Goal: Information Seeking & Learning: Learn about a topic

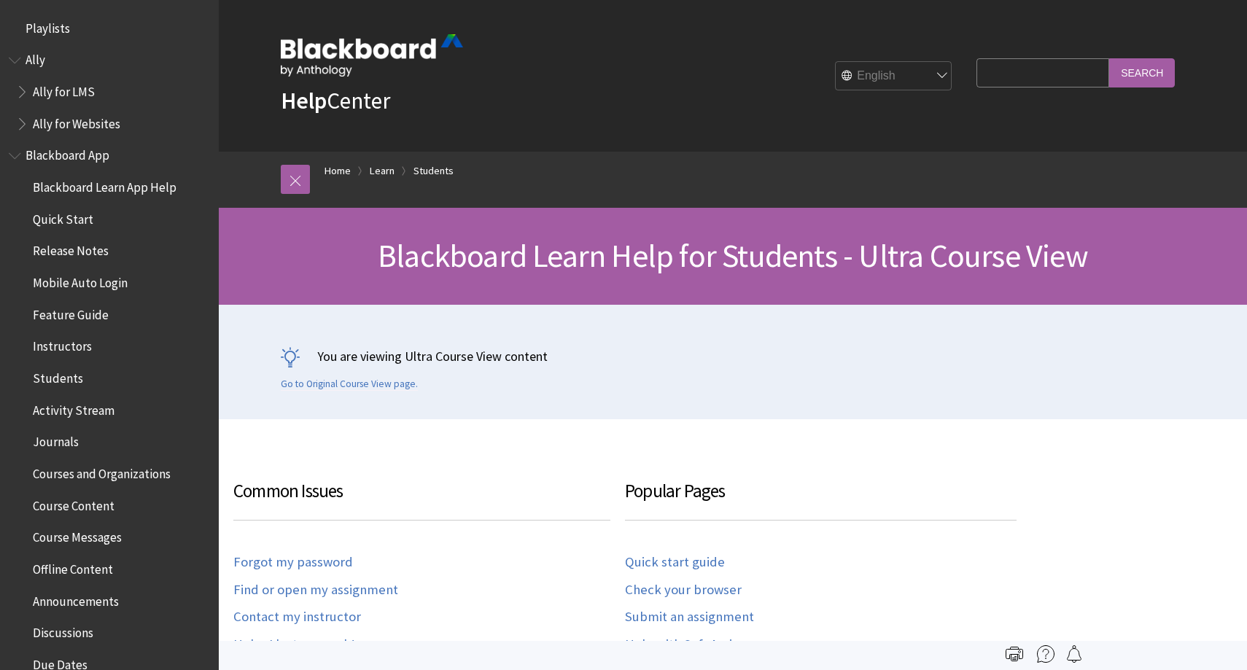
scroll to position [1692, 0]
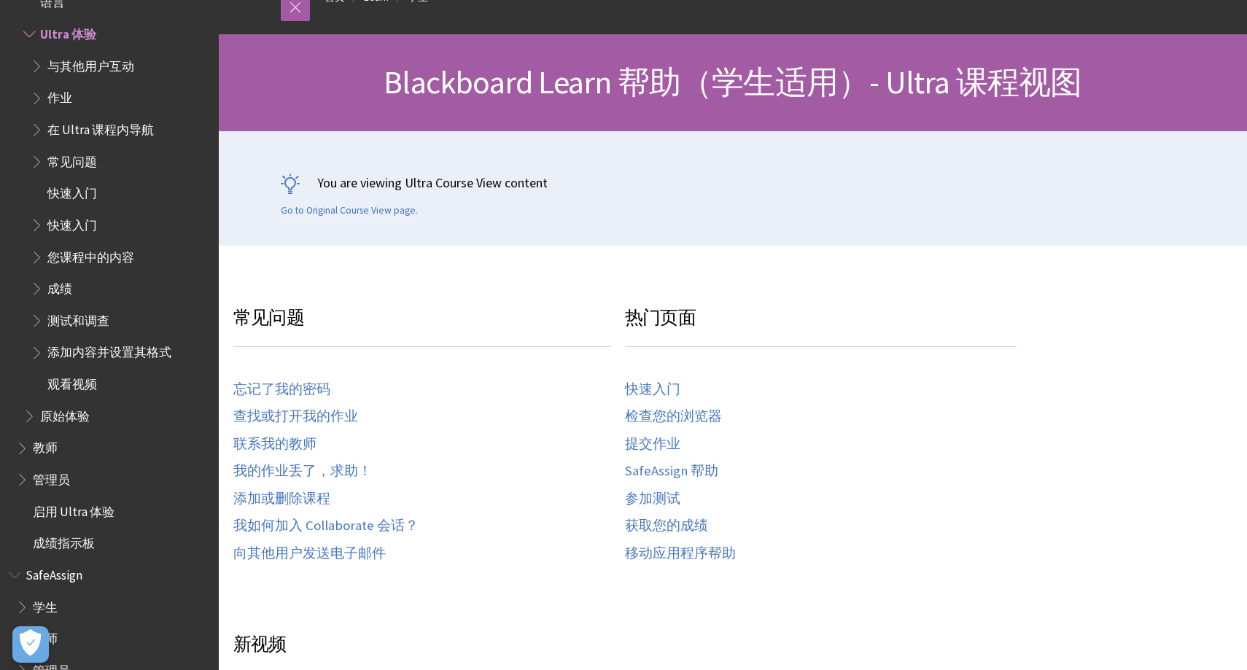
scroll to position [101, 0]
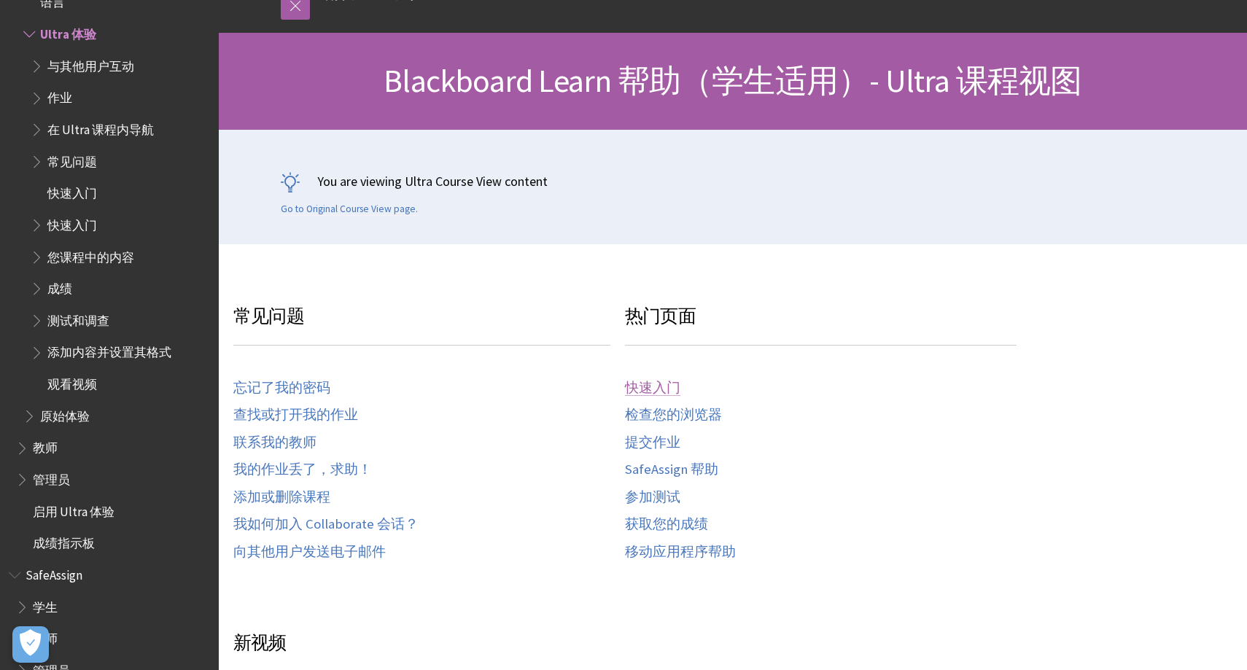
click at [666, 384] on link "快速入门" at bounding box center [652, 388] width 55 height 17
click at [658, 388] on link "快速入门" at bounding box center [652, 388] width 55 height 17
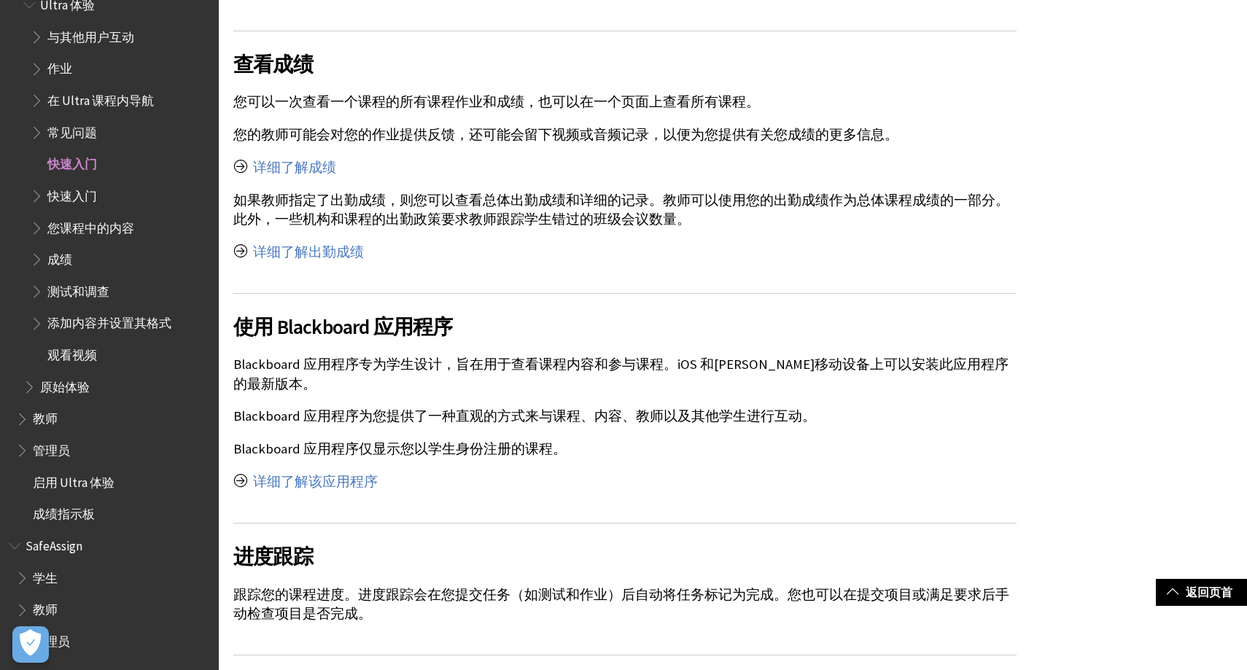
scroll to position [4047, 0]
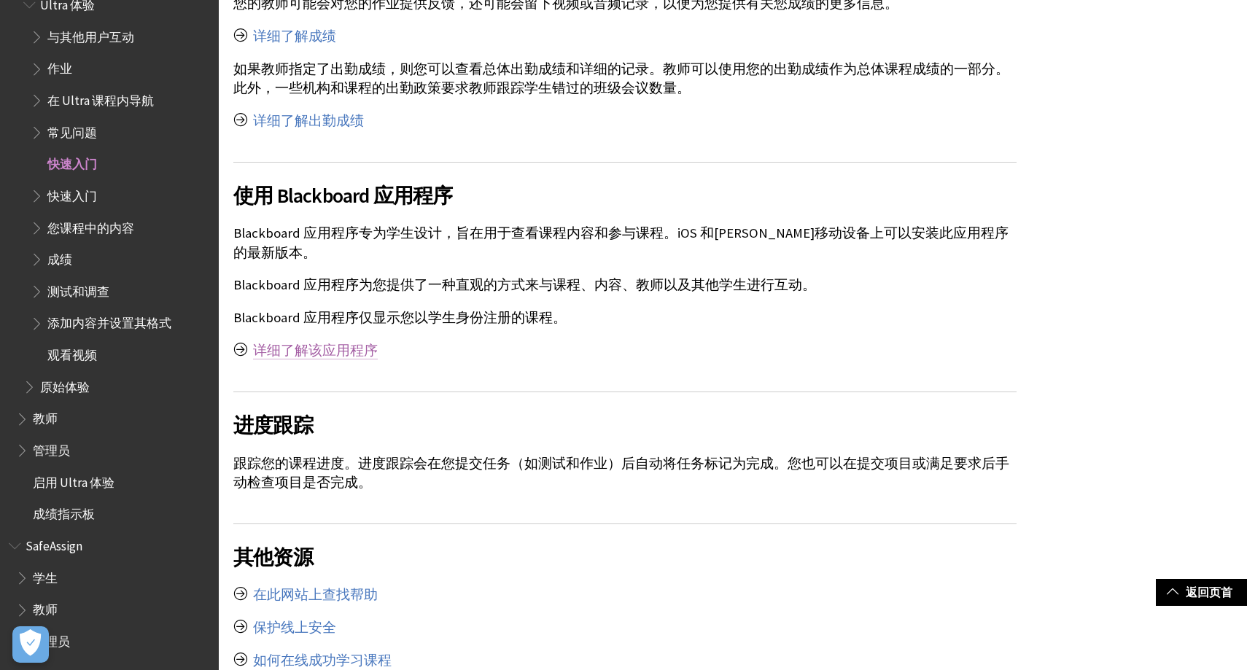
click at [339, 342] on link "详细了解该应用程序" at bounding box center [315, 351] width 125 height 18
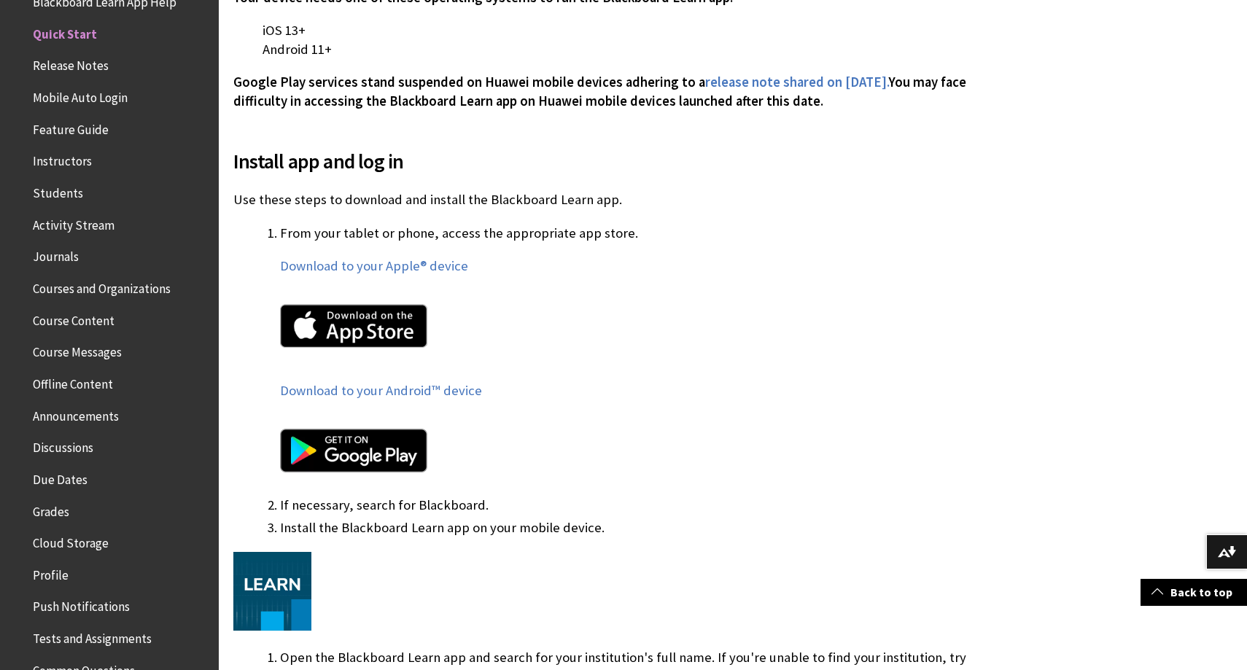
scroll to position [674, 0]
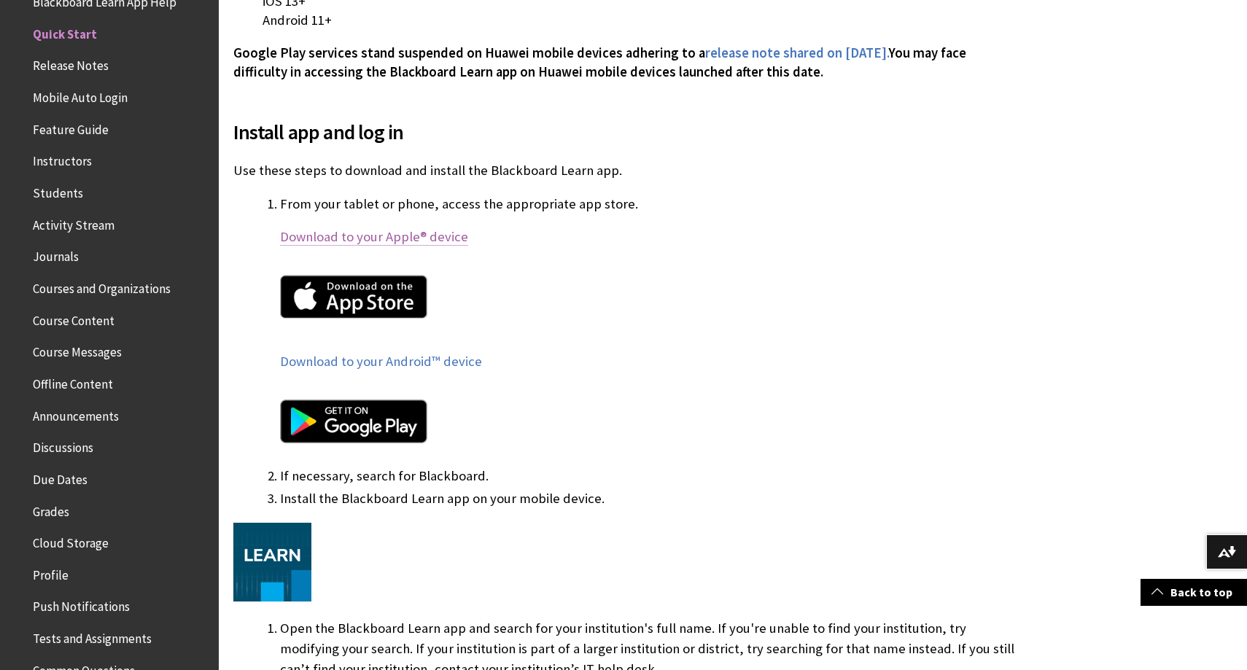
click at [391, 242] on link "Download to your Apple® device" at bounding box center [374, 237] width 188 height 18
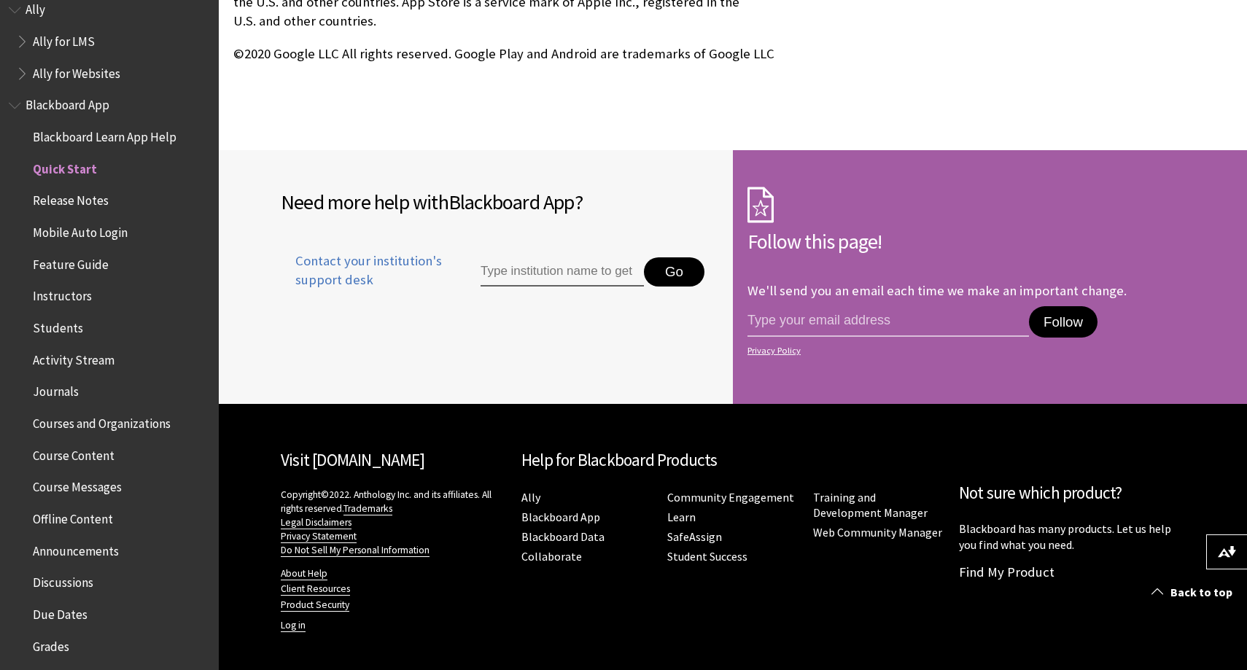
scroll to position [0, 0]
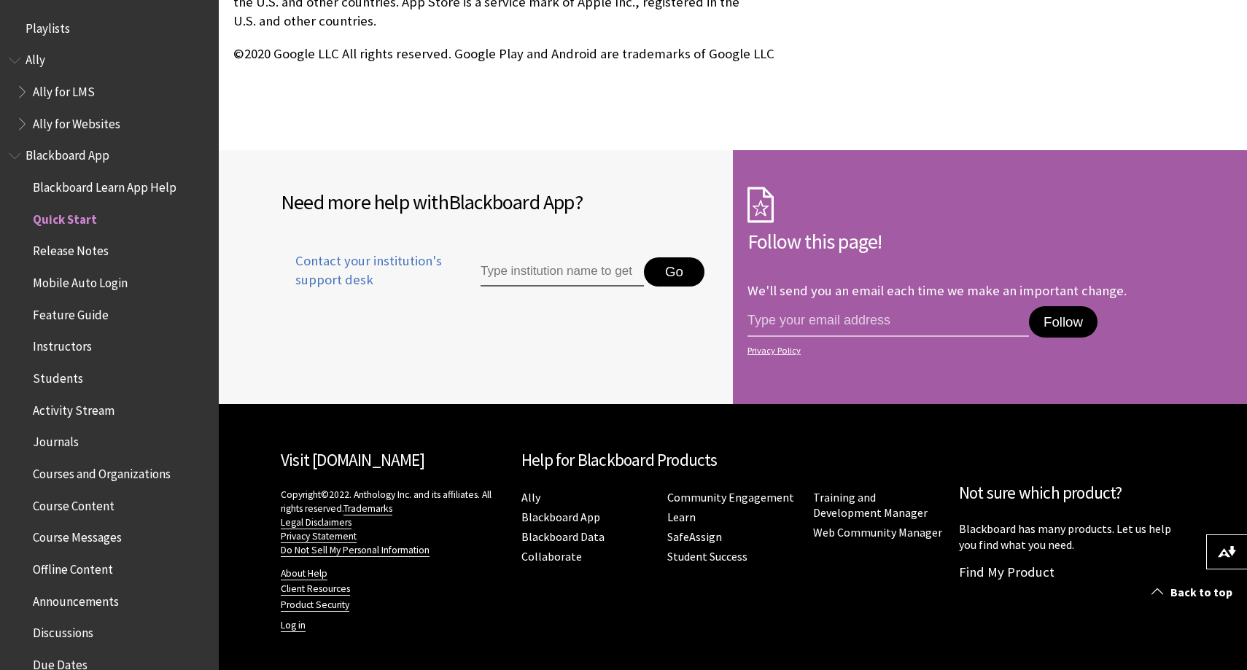
click at [75, 95] on span "Ally for LMS" at bounding box center [64, 90] width 62 height 20
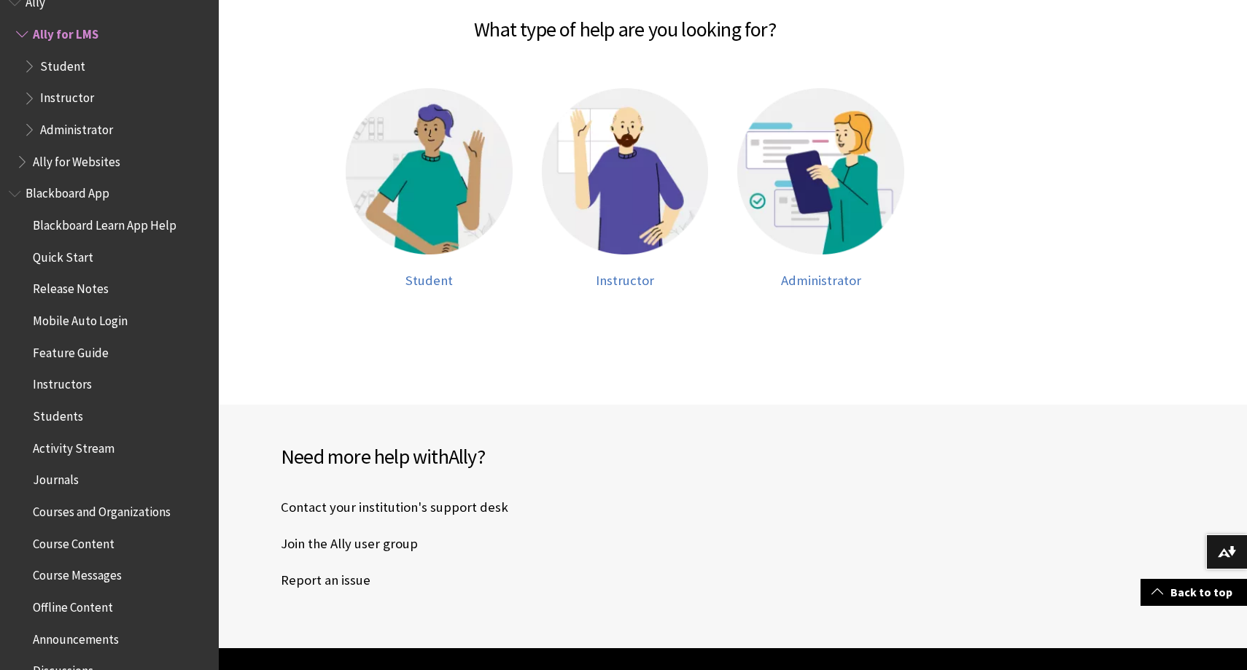
scroll to position [408, 0]
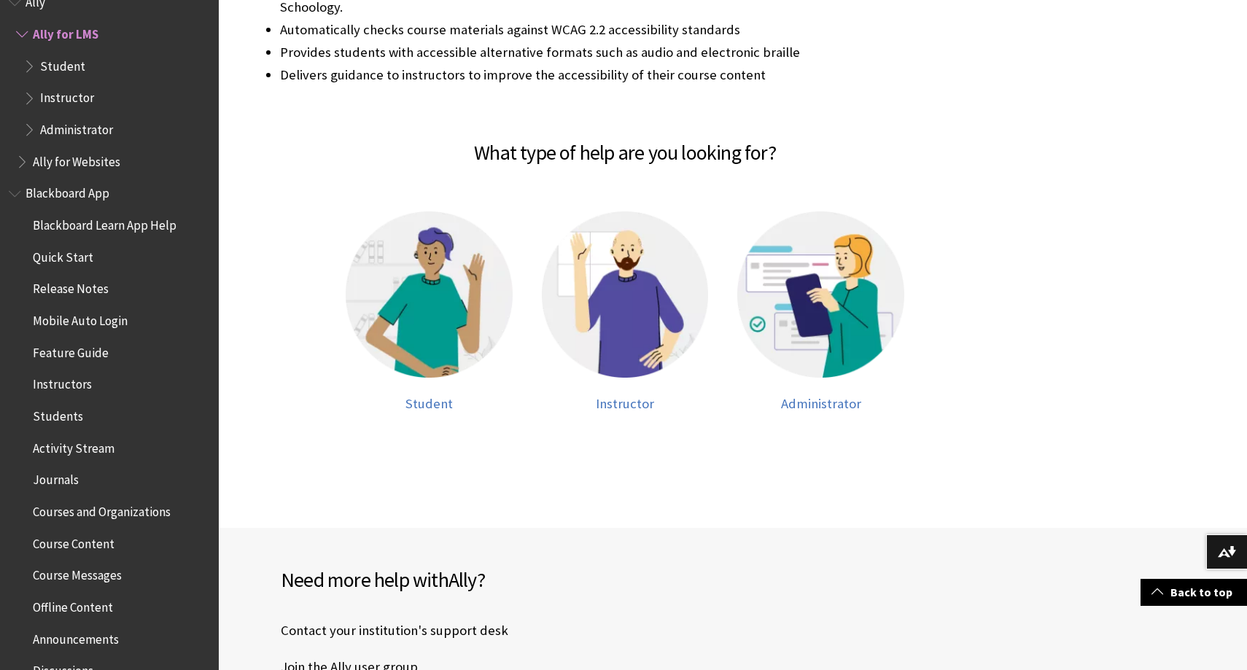
click at [77, 67] on span "Student" at bounding box center [62, 64] width 45 height 20
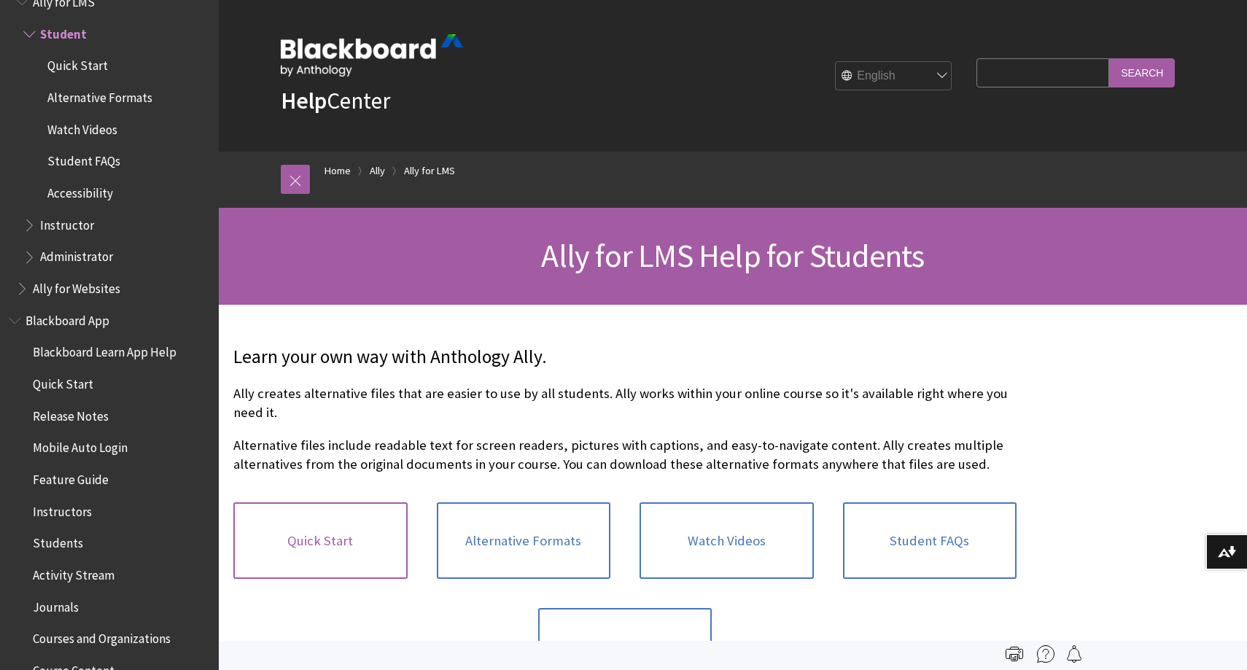
click at [368, 543] on link "Quick Start" at bounding box center [320, 541] width 174 height 77
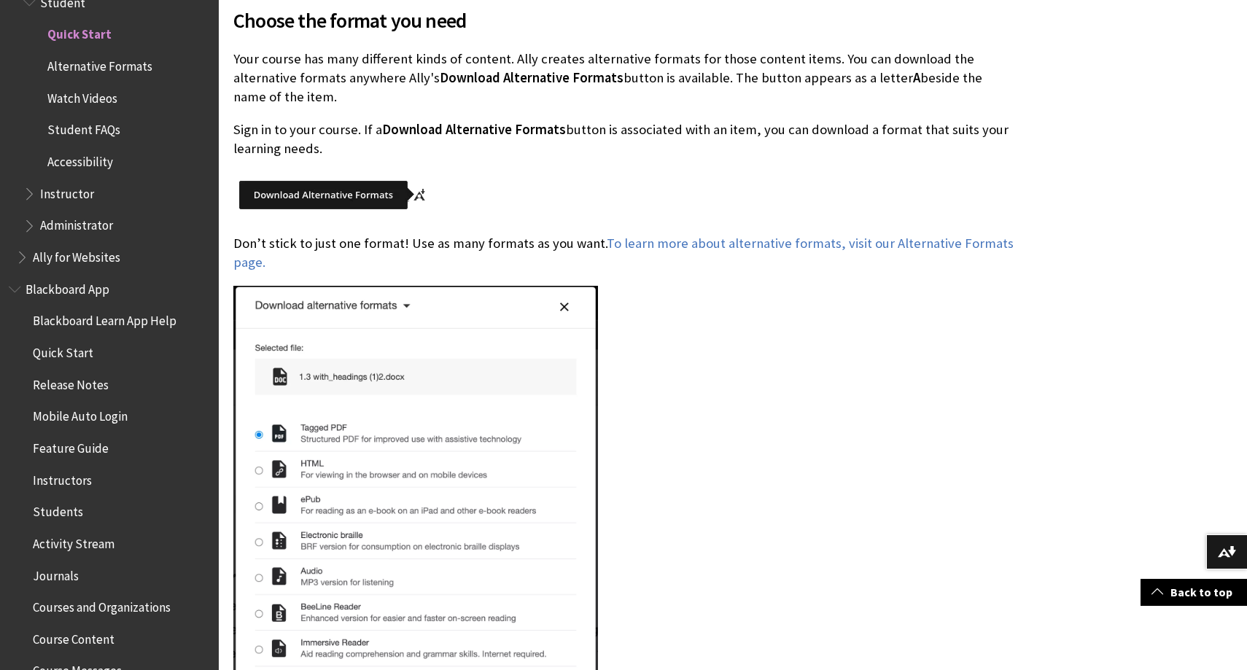
scroll to position [365, 0]
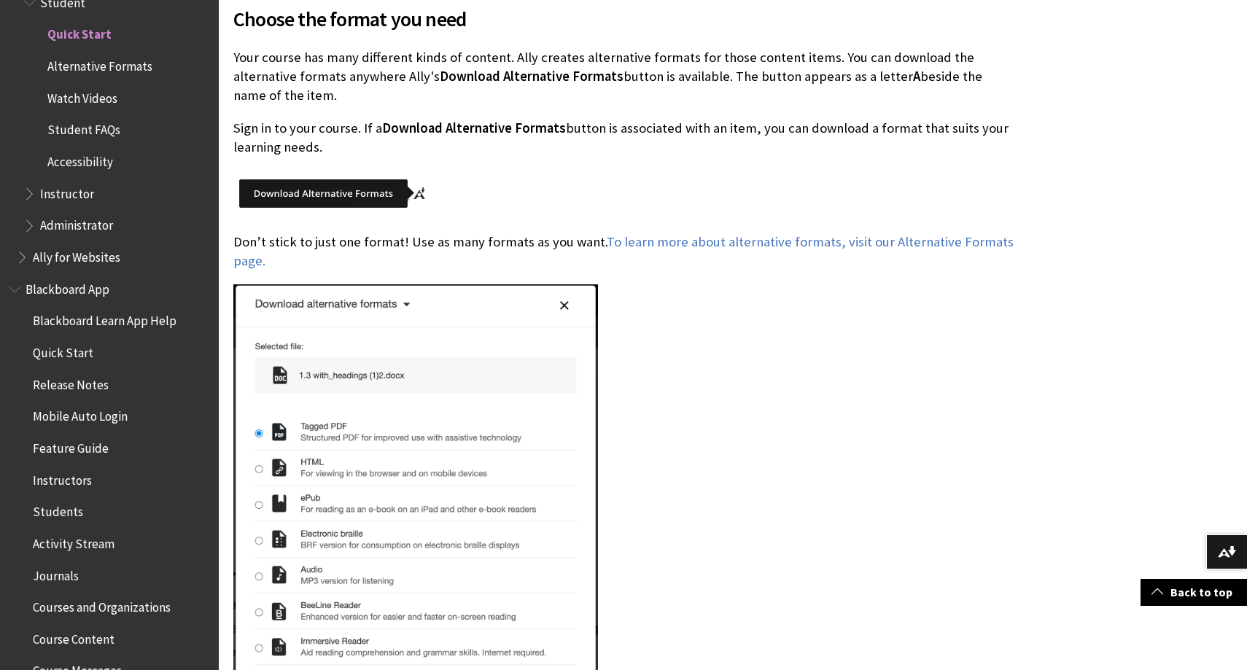
click at [371, 177] on img at bounding box center [333, 193] width 201 height 45
click at [335, 171] on img at bounding box center [333, 193] width 201 height 45
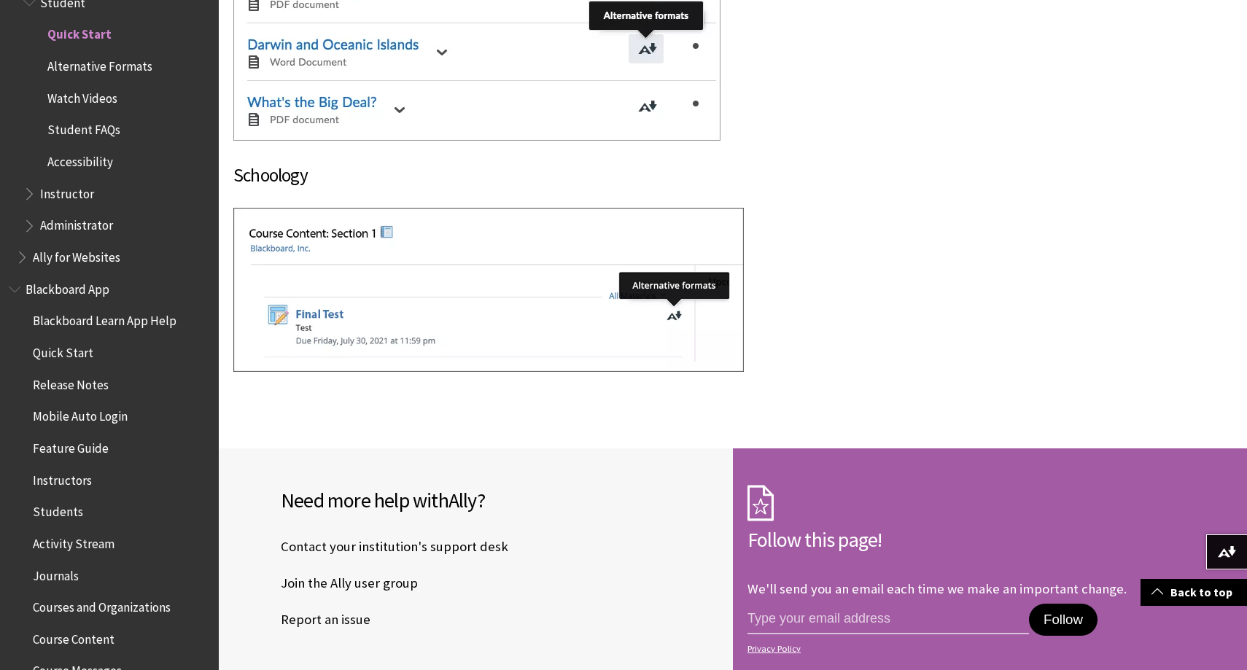
scroll to position [2725, 0]
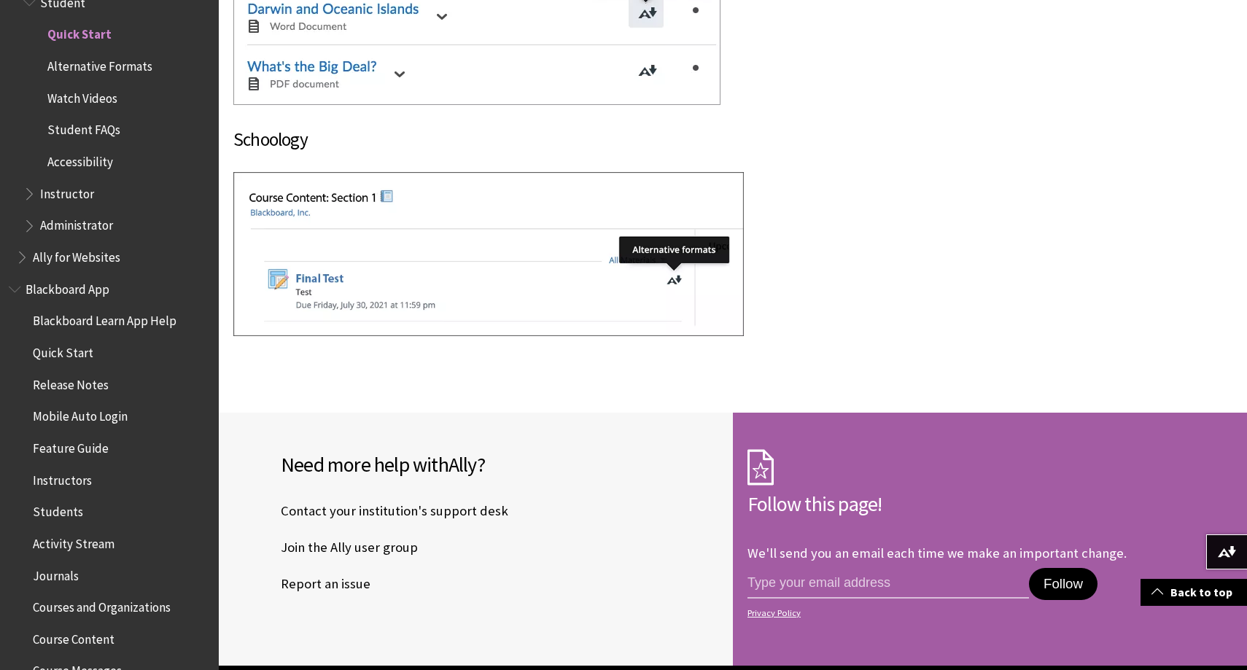
click at [119, 63] on span "Alternative Formats" at bounding box center [99, 64] width 105 height 20
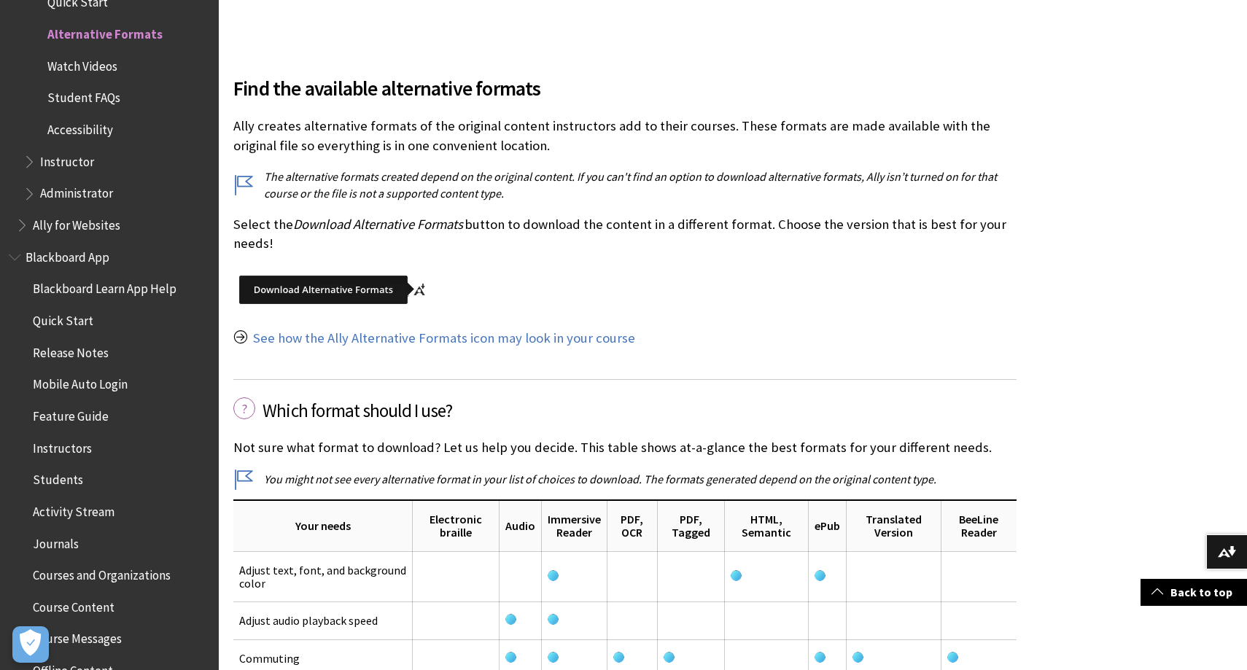
scroll to position [1742, 0]
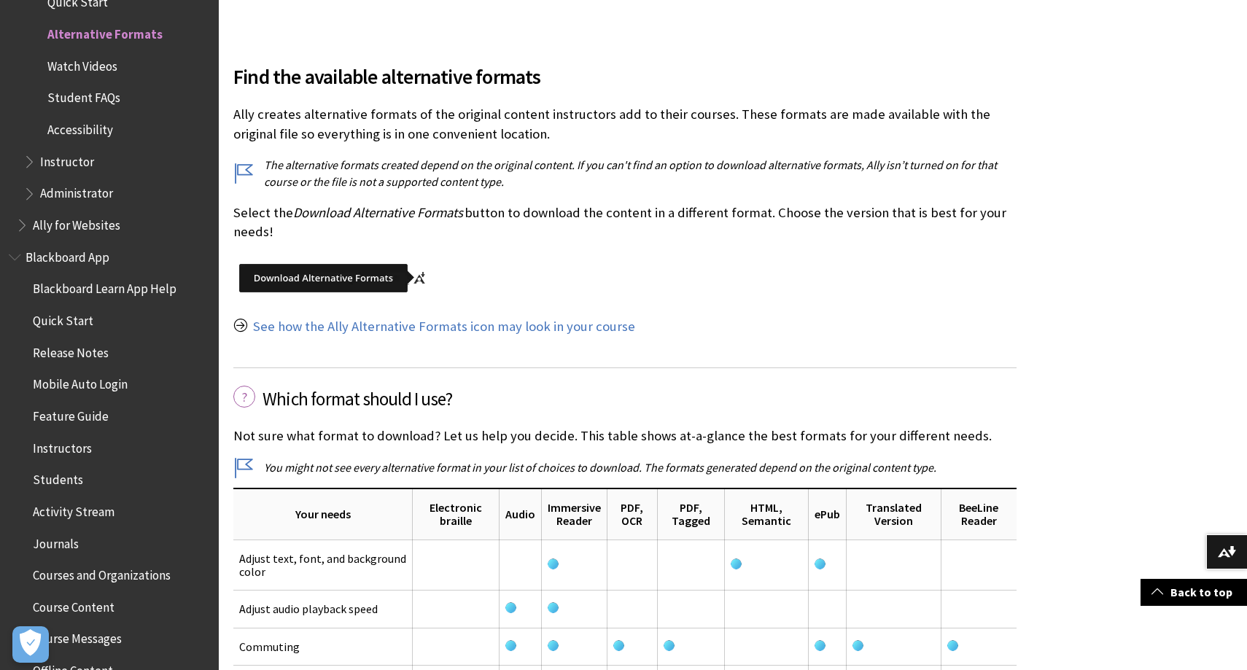
click at [368, 258] on img at bounding box center [333, 277] width 201 height 45
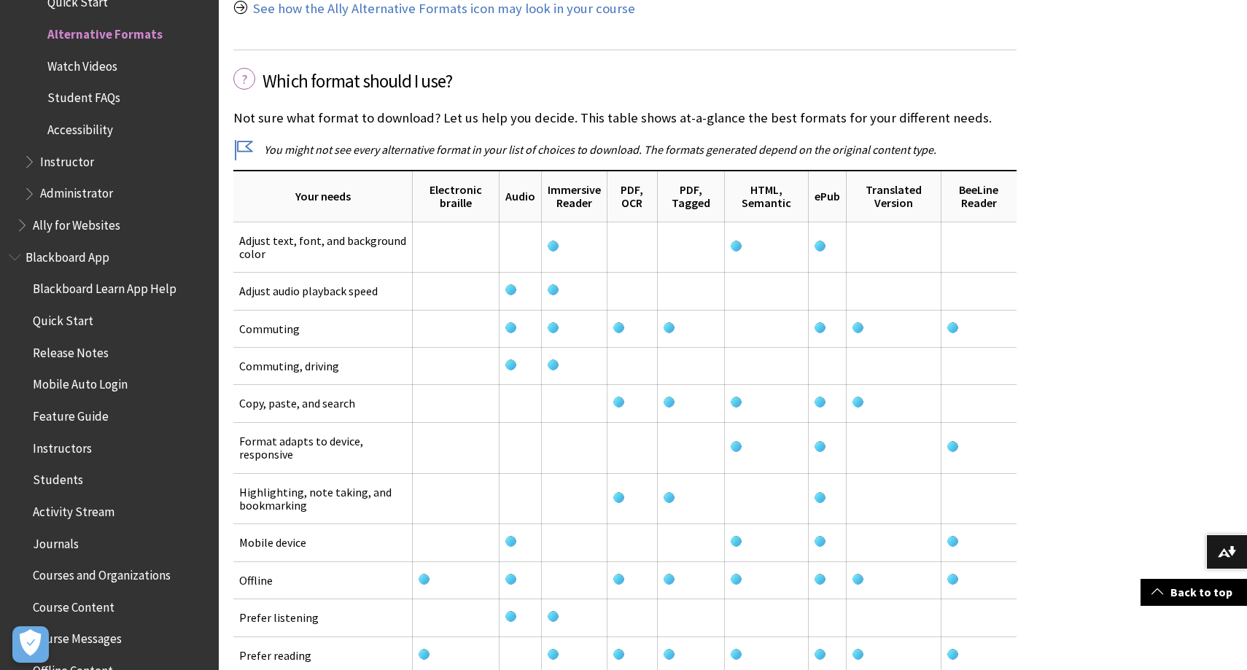
scroll to position [2076, 0]
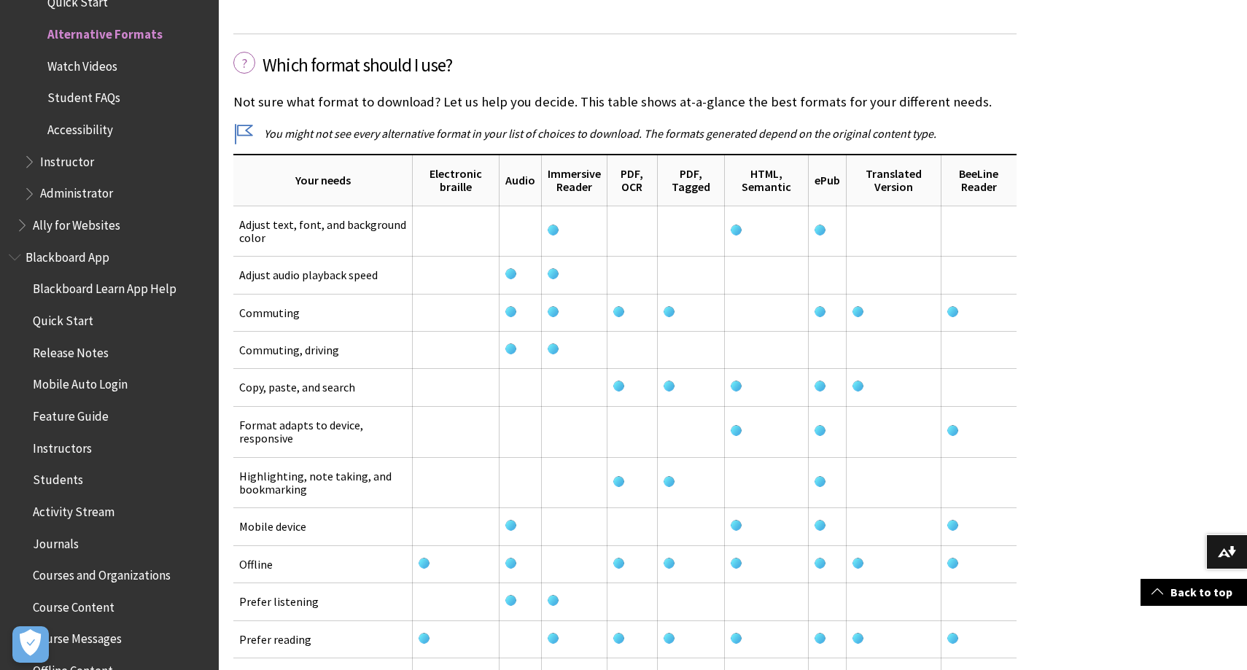
click at [89, 65] on span "Watch Videos" at bounding box center [82, 64] width 70 height 20
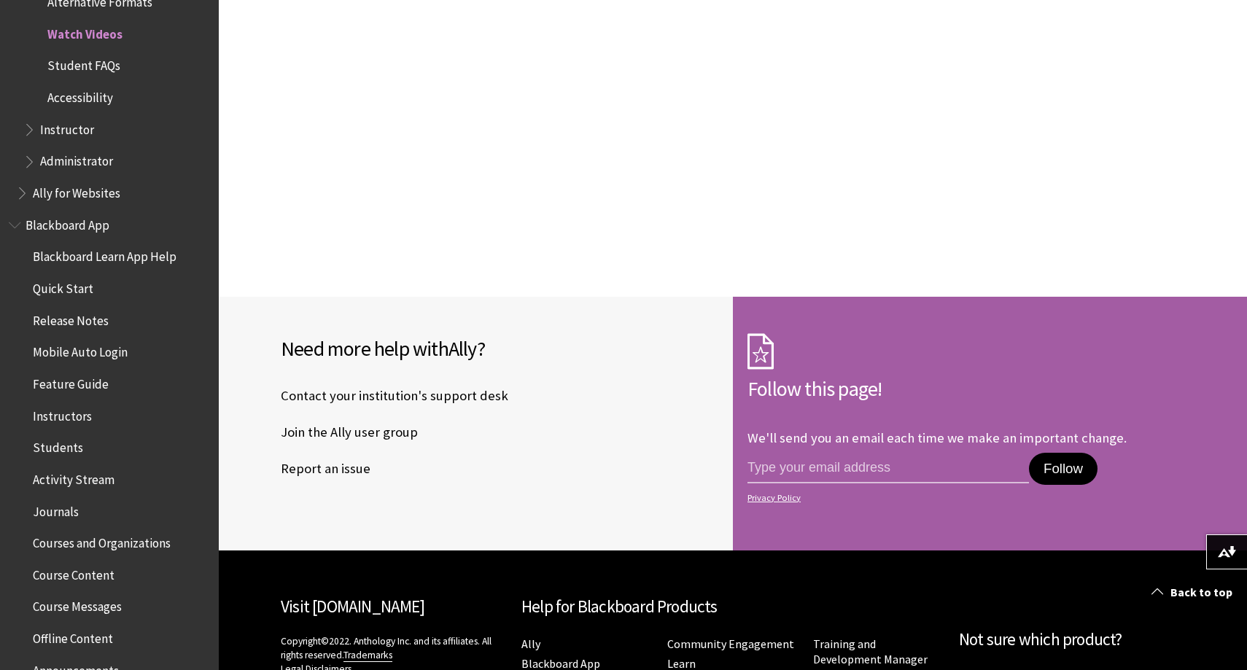
scroll to position [855, 0]
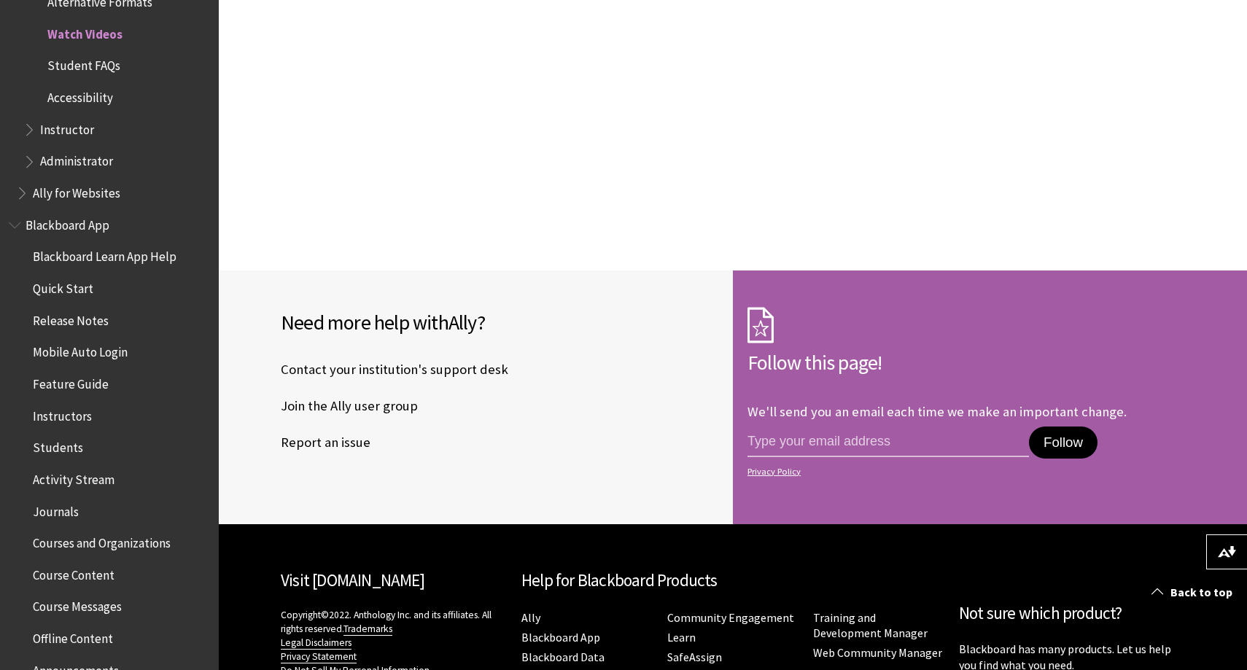
click at [95, 99] on span "Accessibility" at bounding box center [80, 95] width 66 height 20
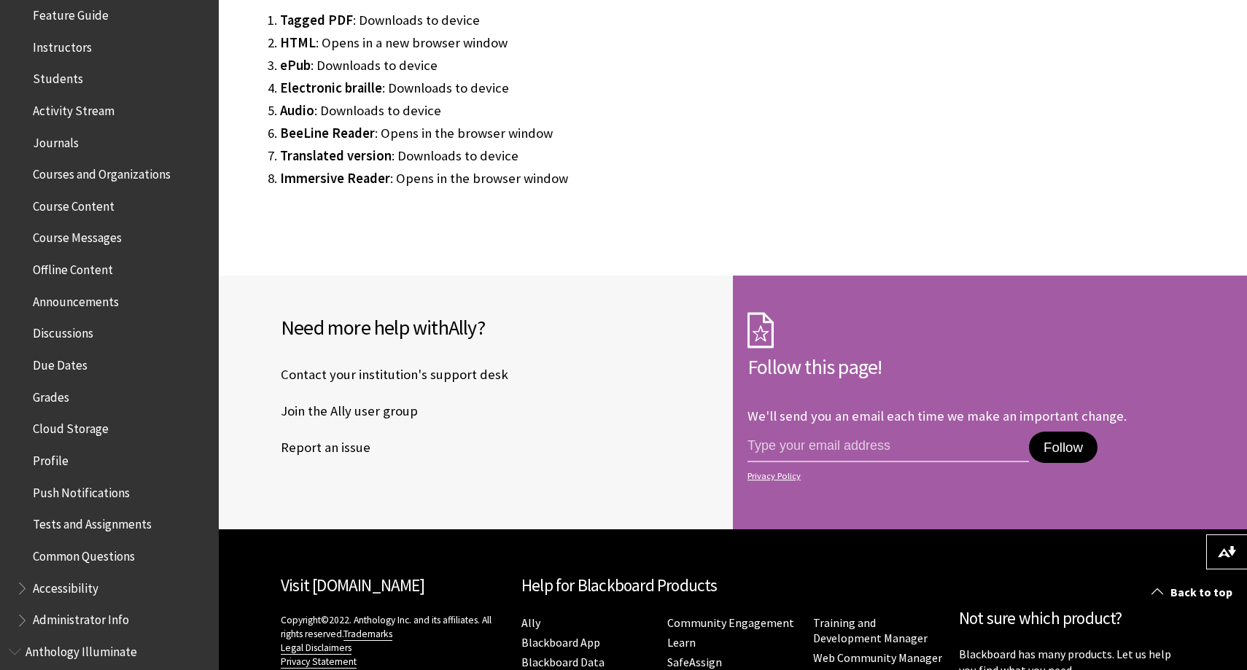
scroll to position [555, 0]
click at [103, 174] on span "Courses and Organizations" at bounding box center [102, 171] width 138 height 20
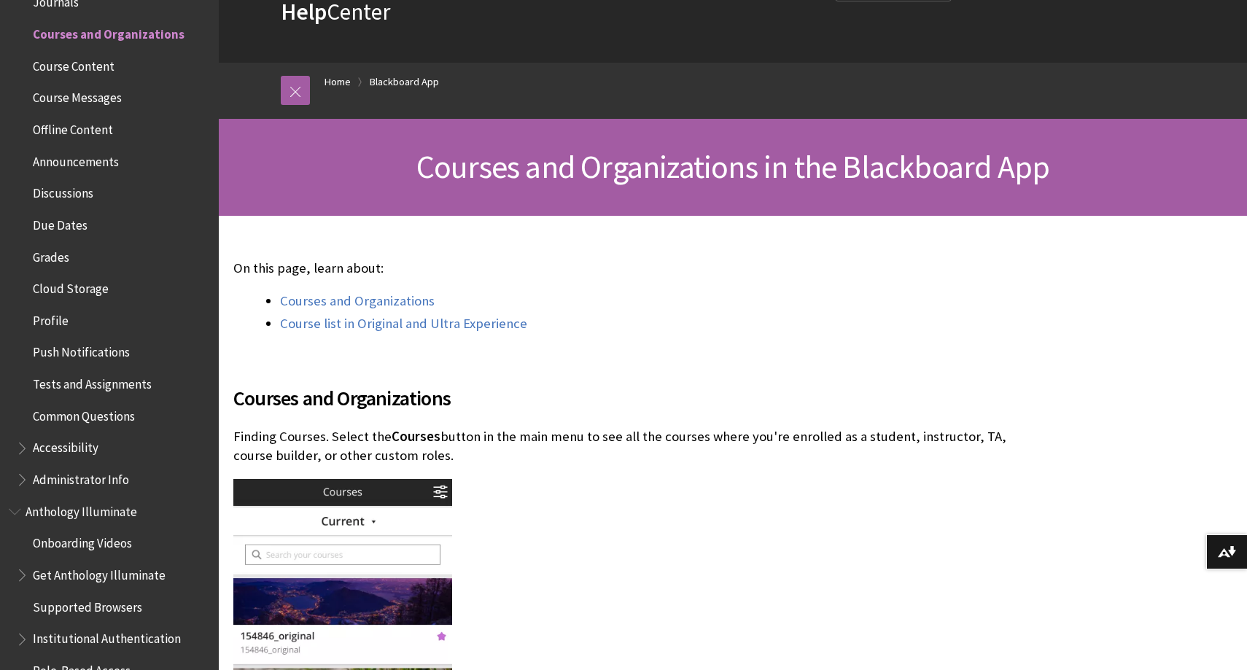
scroll to position [175, 0]
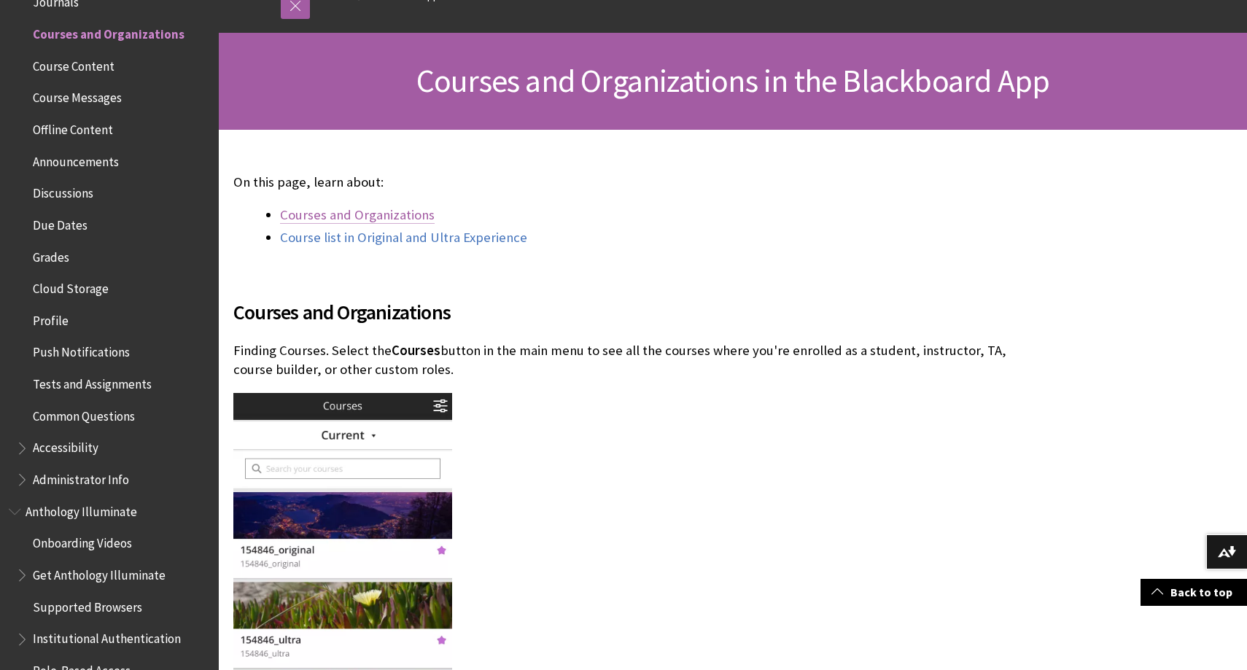
click at [355, 215] on link "Courses and Organizations" at bounding box center [357, 215] width 155 height 18
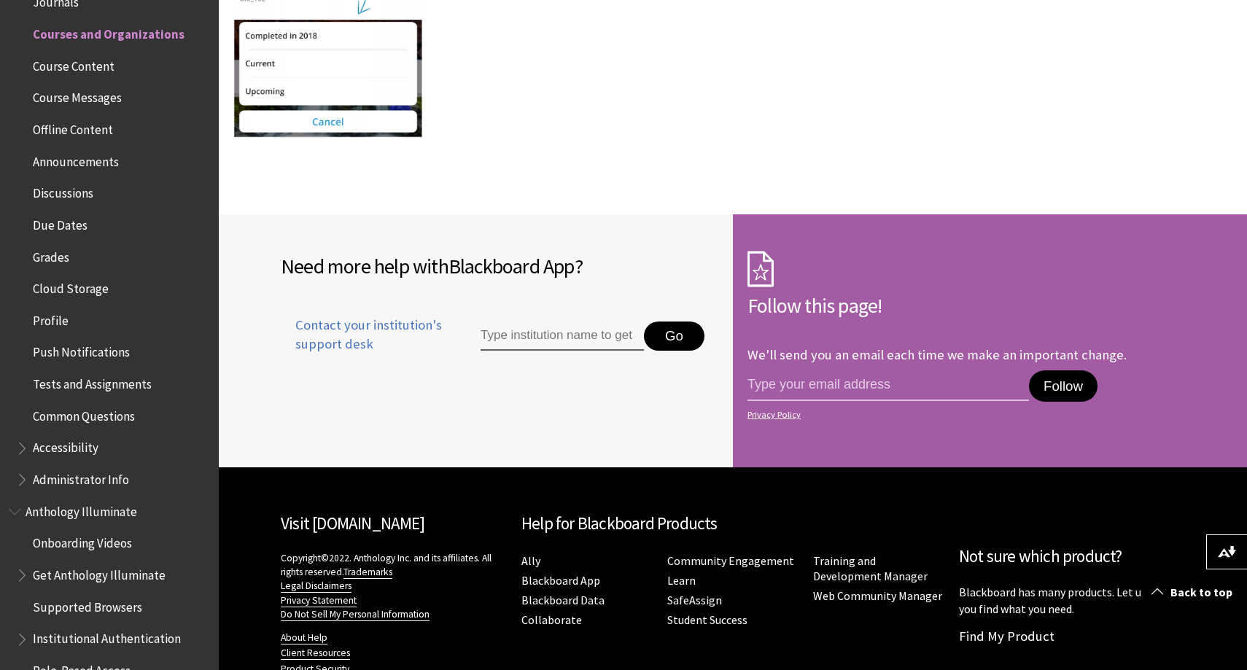
scroll to position [2677, 0]
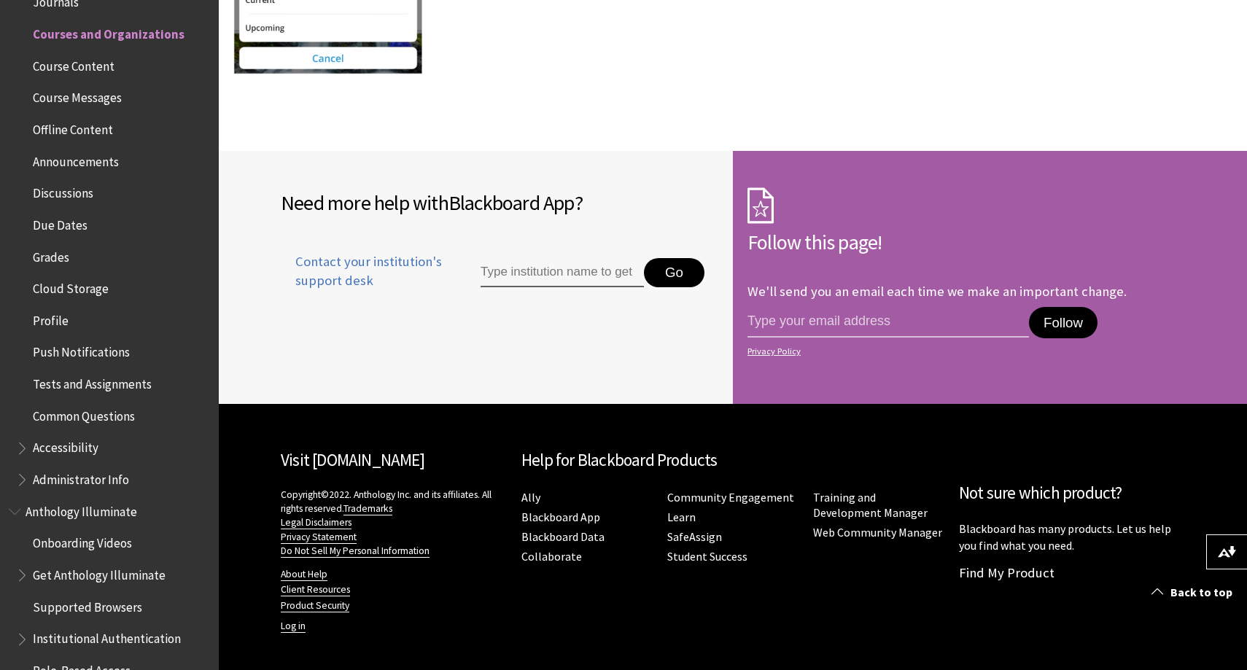
click at [80, 190] on span "Discussions" at bounding box center [63, 191] width 61 height 20
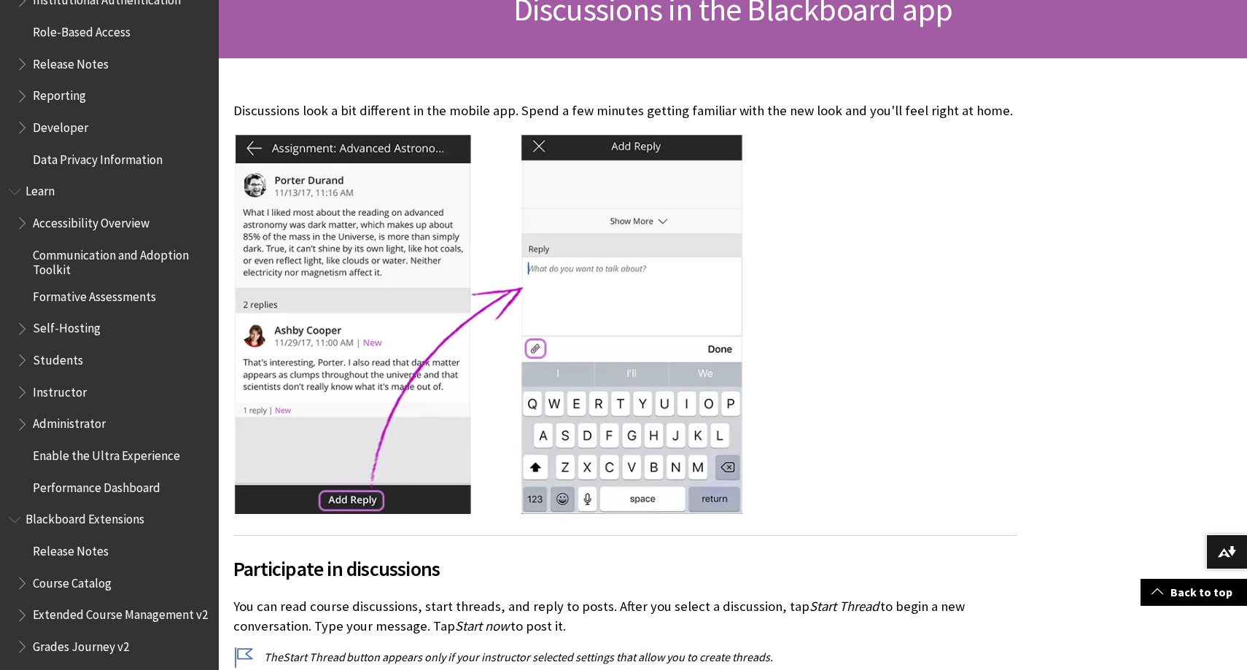
scroll to position [1348, 0]
